Goal: Participate in discussion: Answer question/provide support

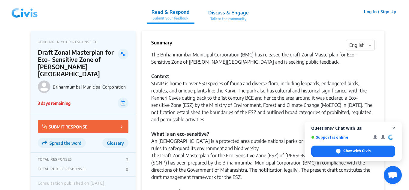
click at [392, 129] on span "Close chat" at bounding box center [394, 129] width 8 height 8
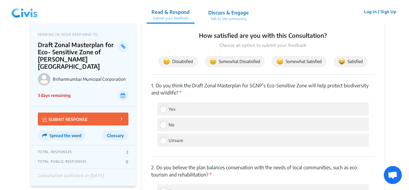
scroll to position [647, 0]
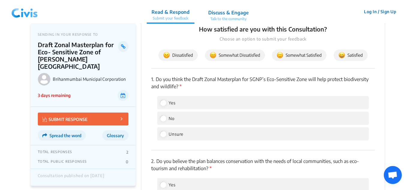
click at [224, 76] on p "1. Do you think the Draft Zonal Masterplan for SGNP’s Eco-Sensitive Zone will h…" at bounding box center [263, 83] width 224 height 14
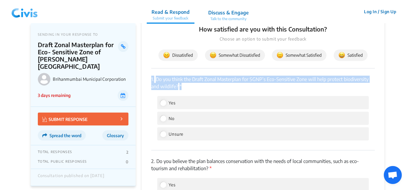
click at [224, 76] on p "1. Do you think the Draft Zonal Masterplan for SGNP’s Eco-Sensitive Zone will h…" at bounding box center [263, 83] width 224 height 14
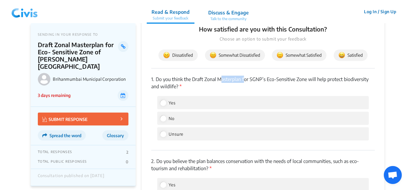
click at [224, 76] on p "1. Do you think the Draft Zonal Masterplan for SGNP’s Eco-Sensitive Zone will h…" at bounding box center [263, 83] width 224 height 14
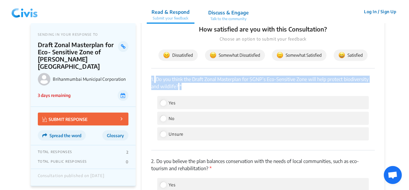
click at [224, 76] on p "1. Do you think the Draft Zonal Masterplan for SGNP’s Eco-Sensitive Zone will h…" at bounding box center [263, 83] width 224 height 14
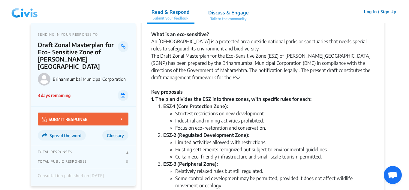
scroll to position [0, 0]
